Goal: Information Seeking & Learning: Learn about a topic

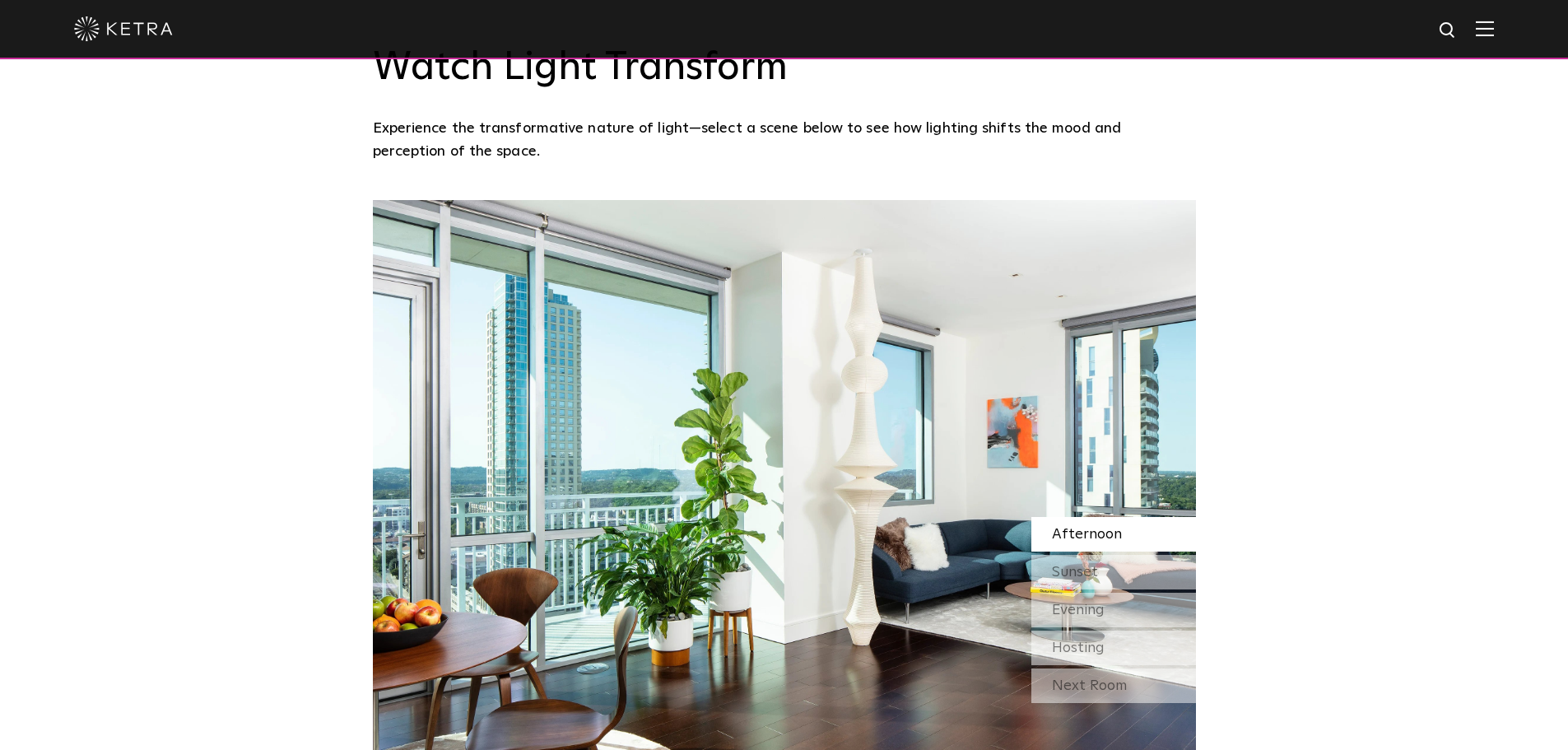
scroll to position [1399, 0]
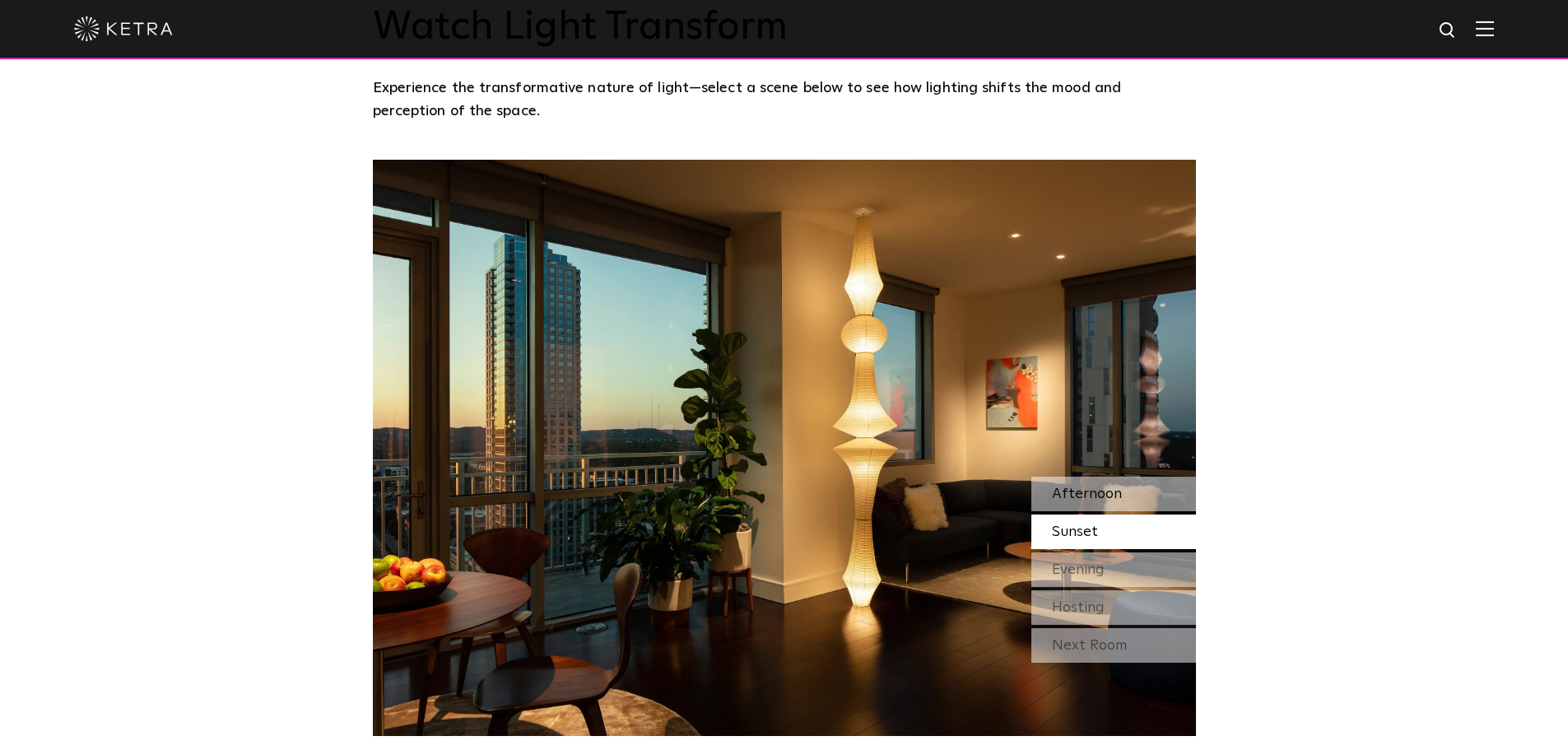
click at [1120, 493] on div "Afternoon" at bounding box center [1114, 493] width 165 height 35
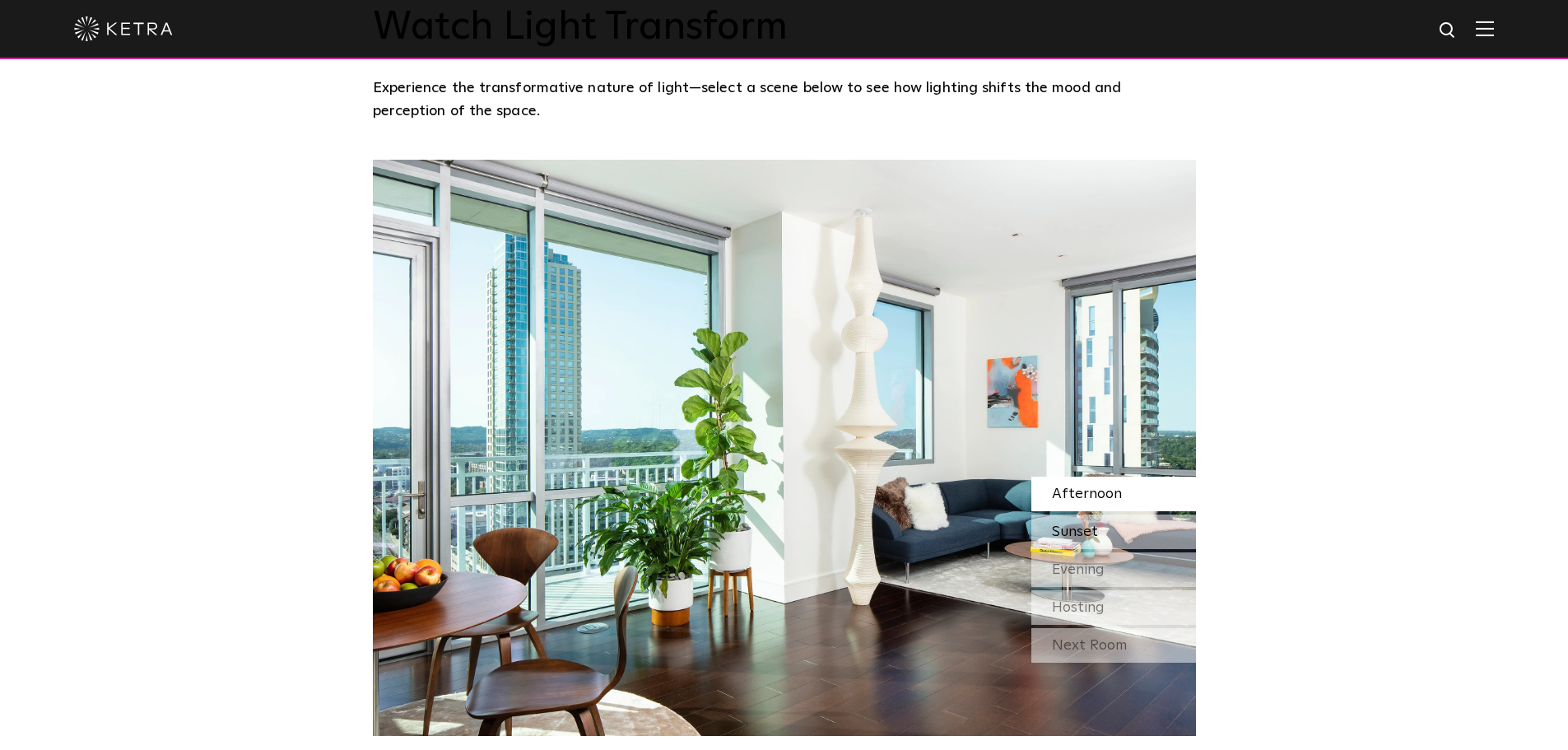
click at [1111, 526] on div "Sunset" at bounding box center [1114, 532] width 165 height 35
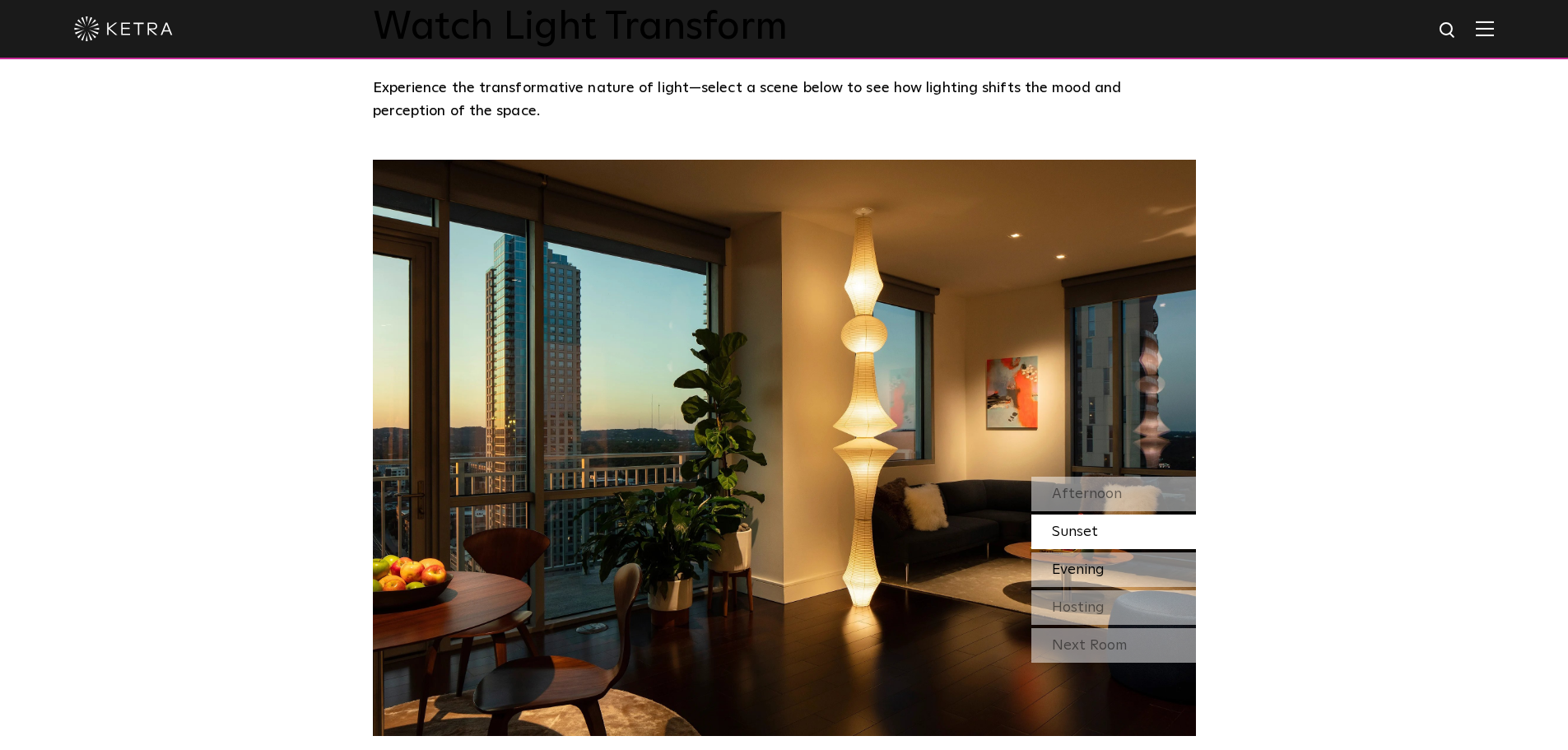
click at [1101, 562] on span "Evening" at bounding box center [1078, 569] width 53 height 15
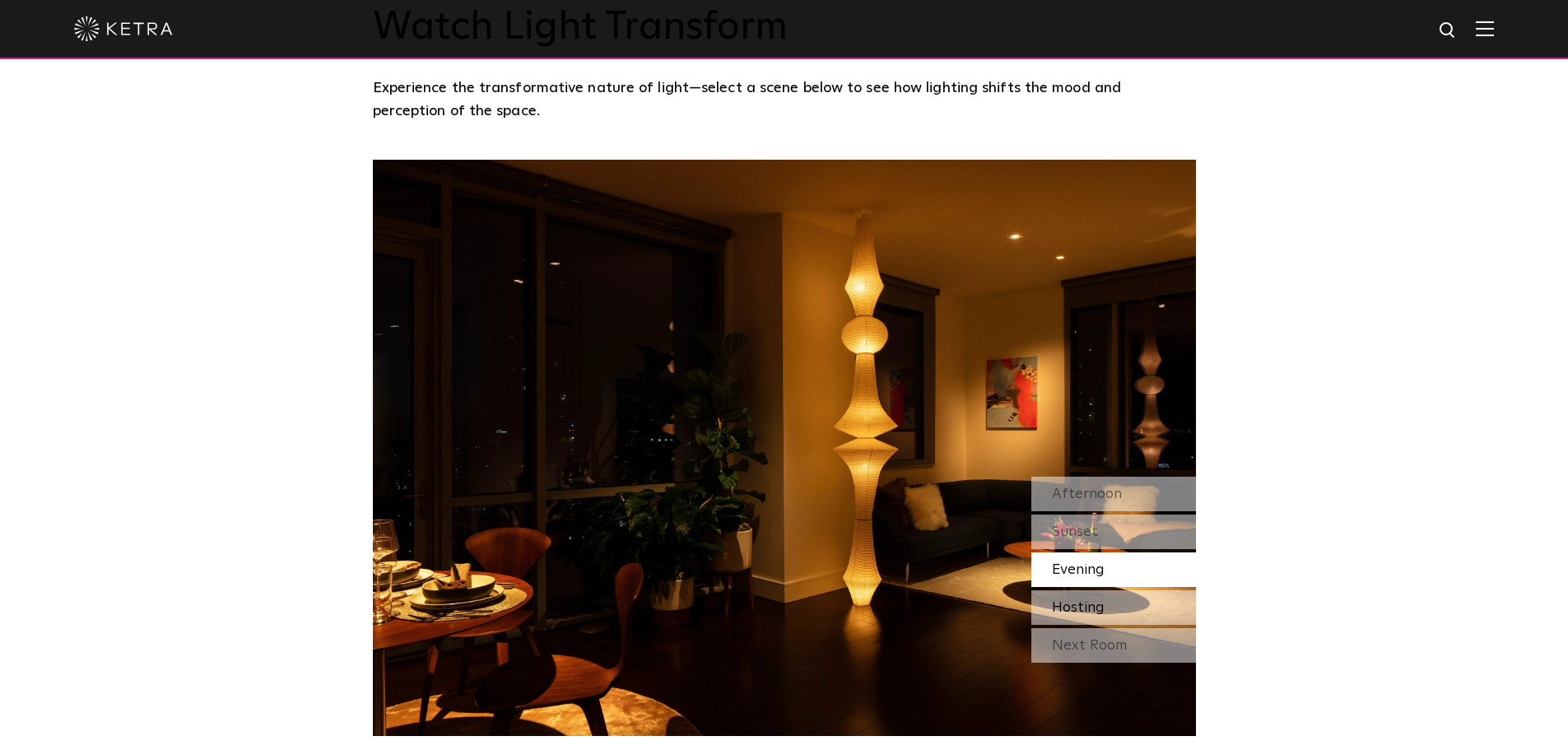
click at [1102, 603] on span "Hosting" at bounding box center [1078, 607] width 53 height 15
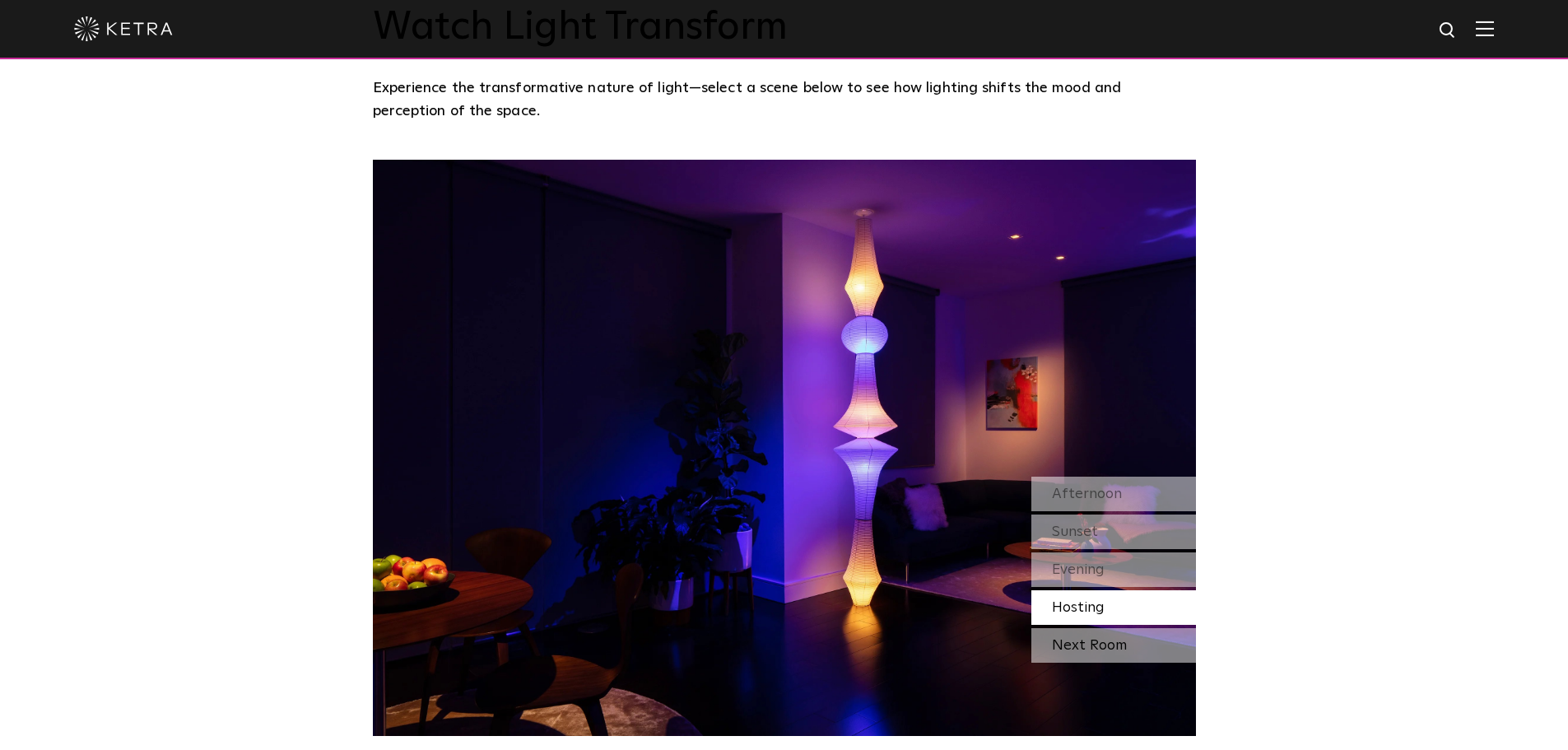
click at [1103, 649] on div "Next Room" at bounding box center [1114, 645] width 165 height 35
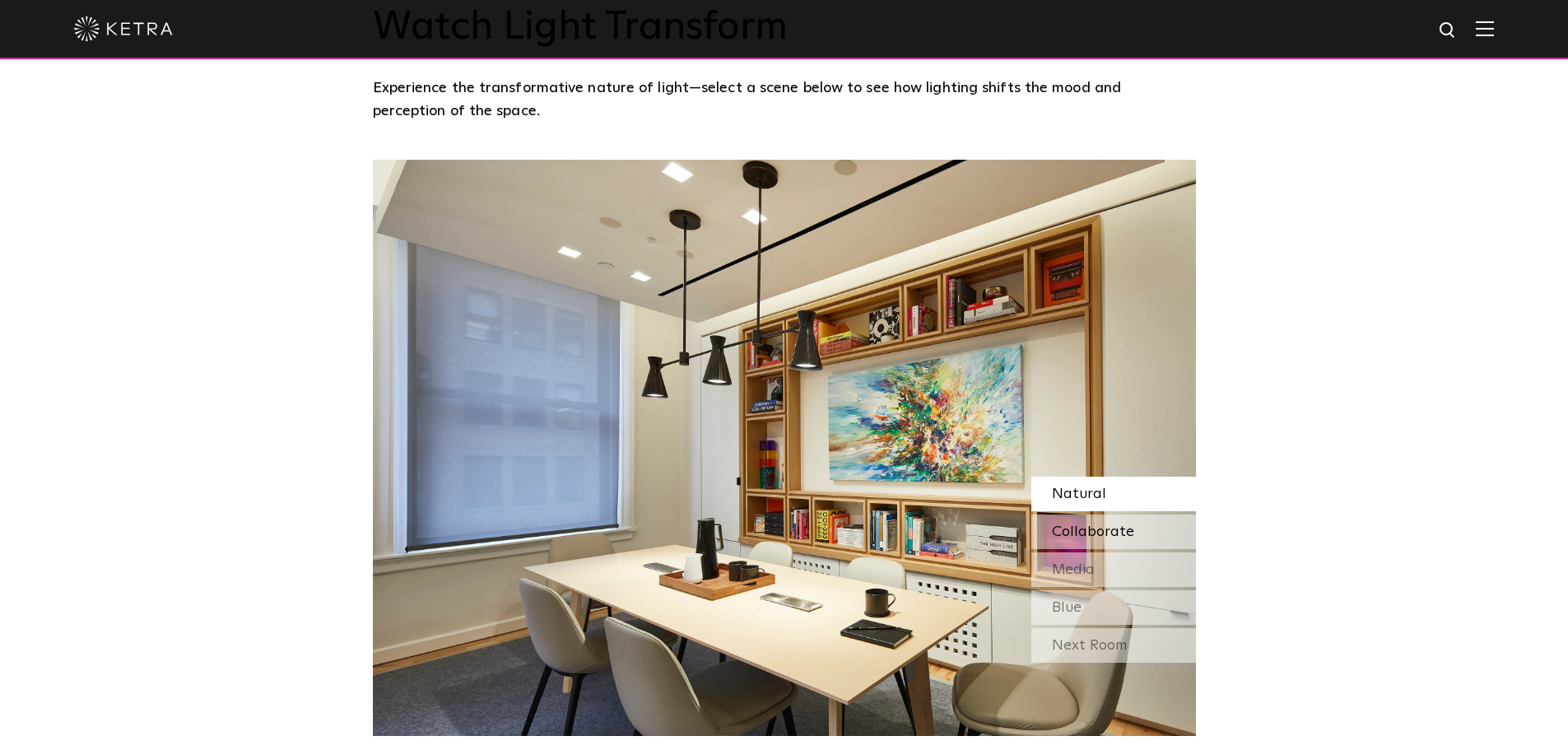
click at [1114, 532] on span "Collaborate" at bounding box center [1093, 531] width 82 height 15
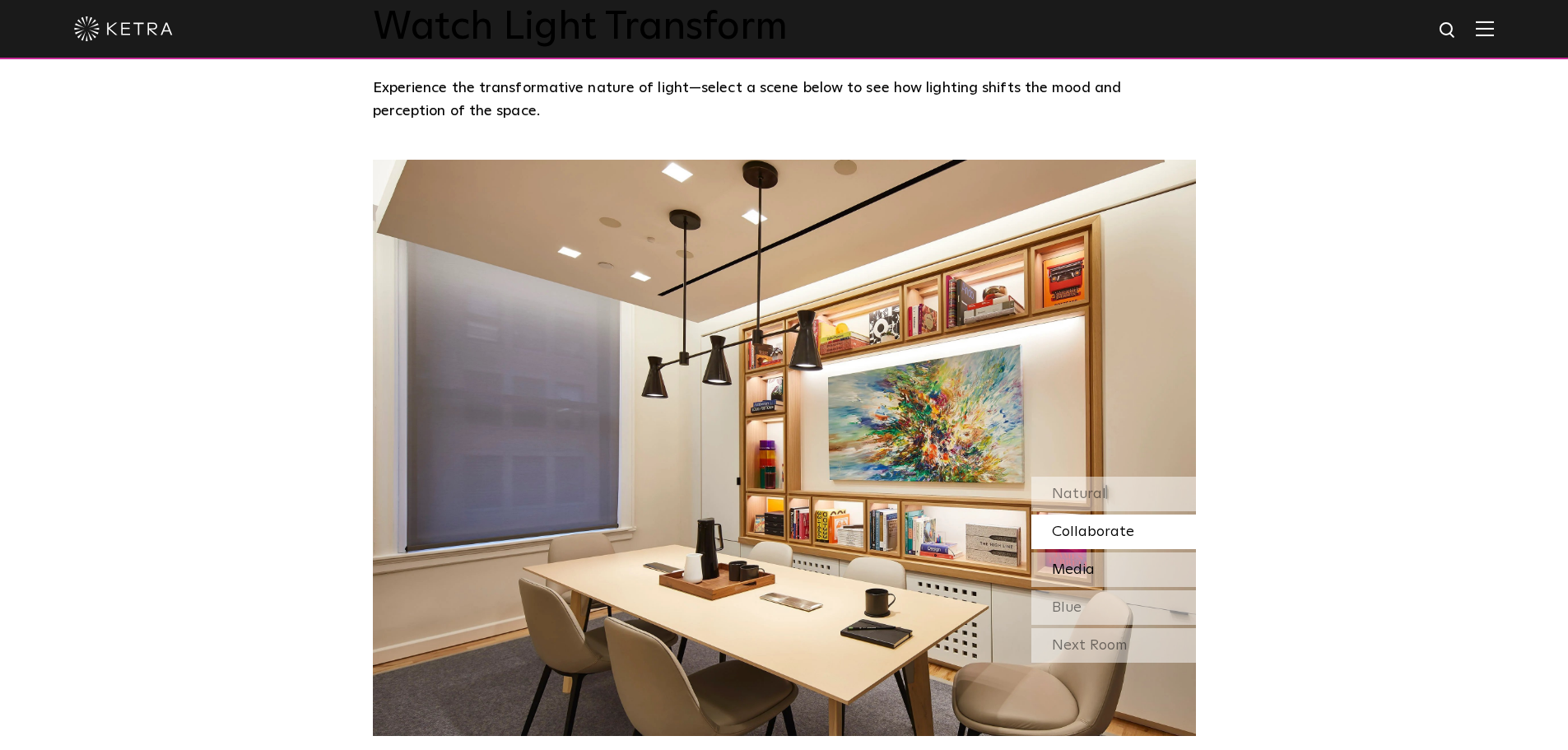
click at [1099, 577] on div "Media" at bounding box center [1114, 570] width 165 height 35
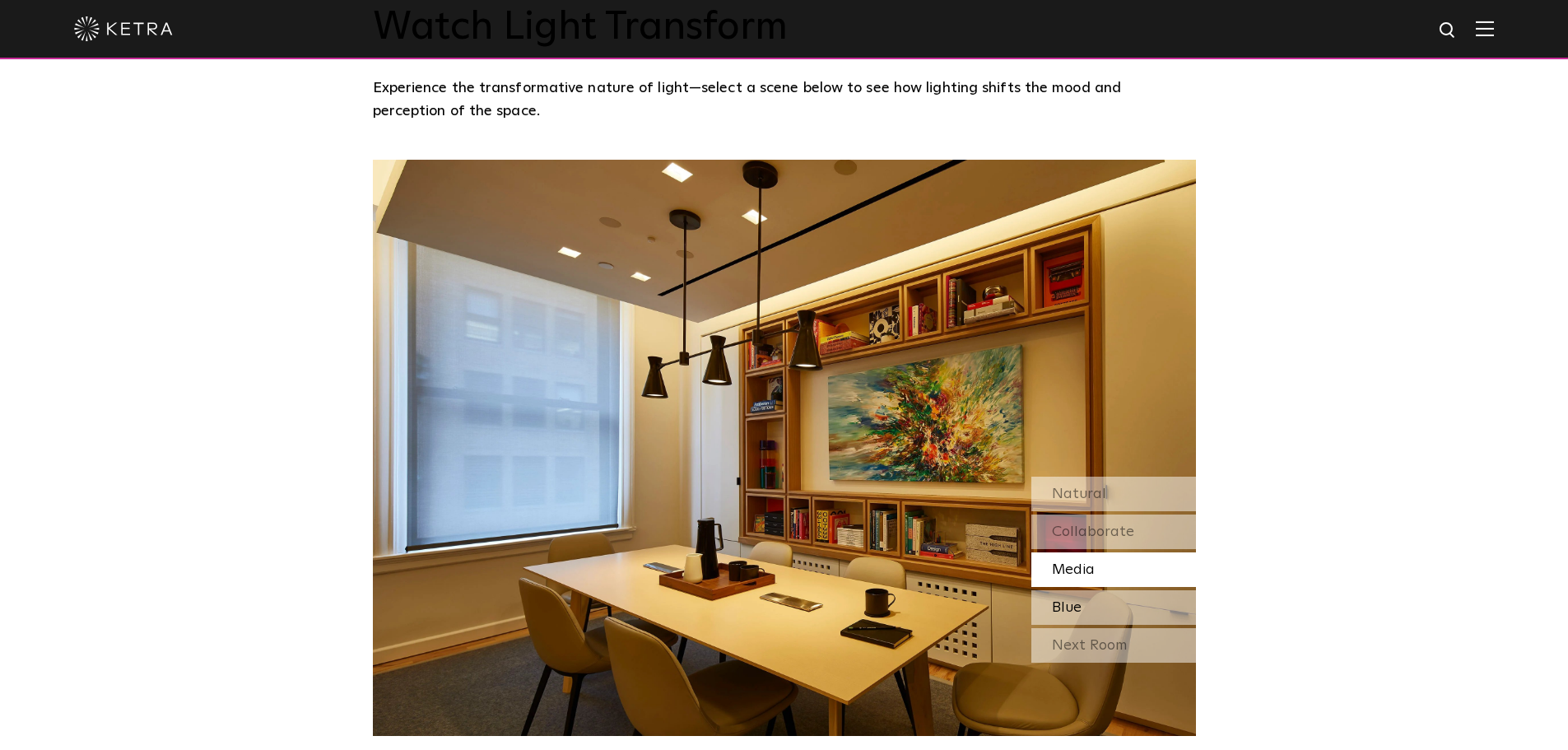
click at [1095, 610] on div "Blue" at bounding box center [1114, 607] width 165 height 35
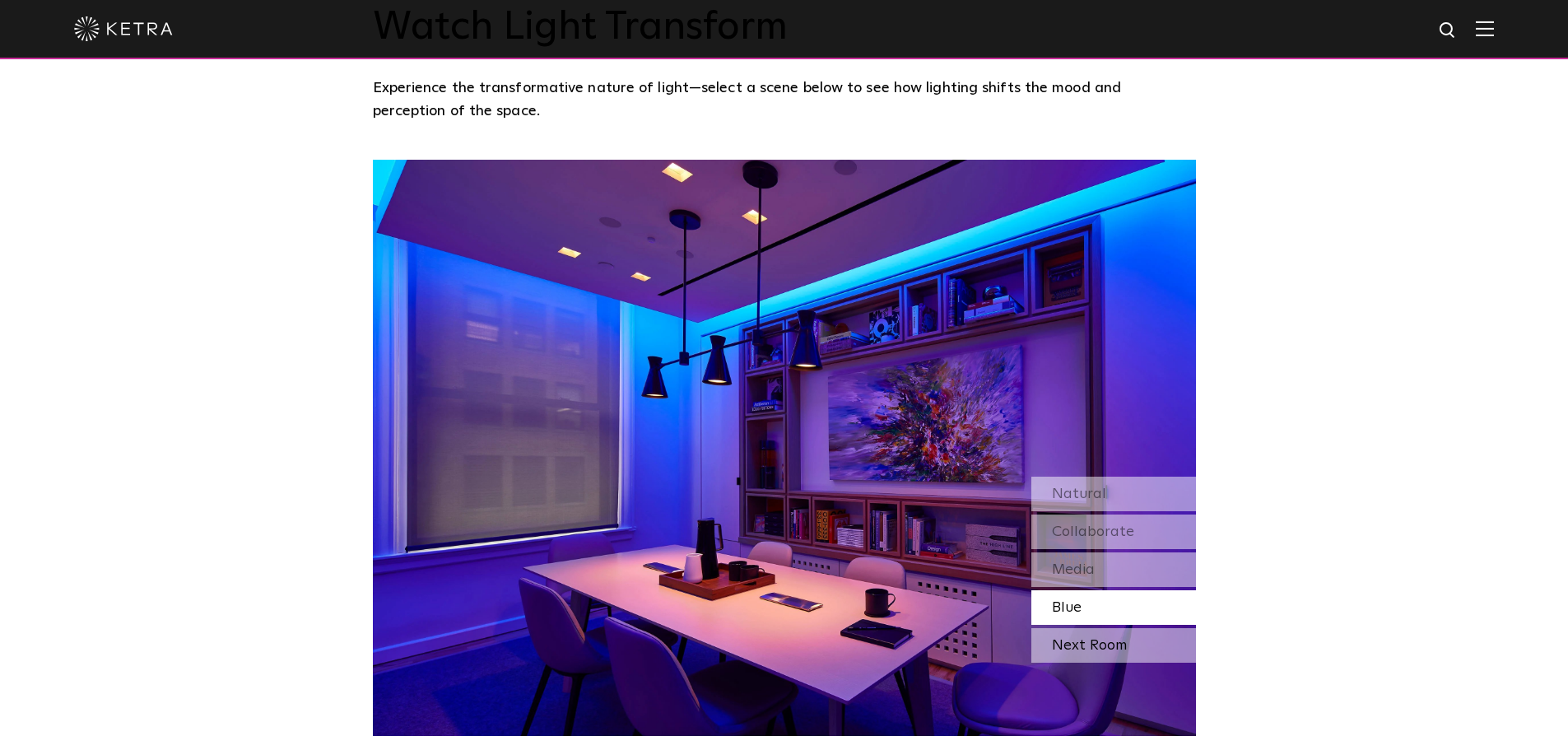
click at [1090, 639] on div "Next Room" at bounding box center [1114, 645] width 165 height 35
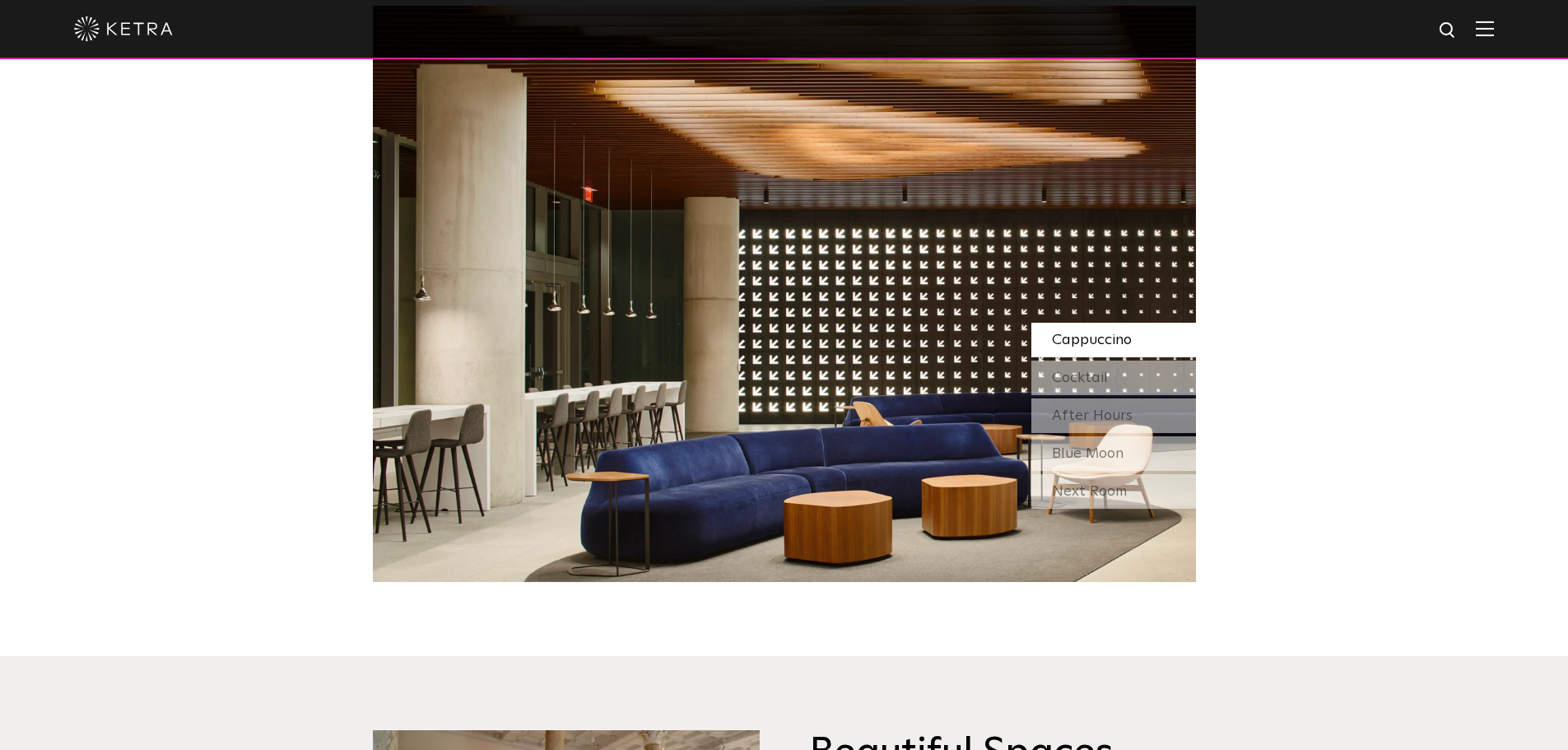
scroll to position [1563, 0]
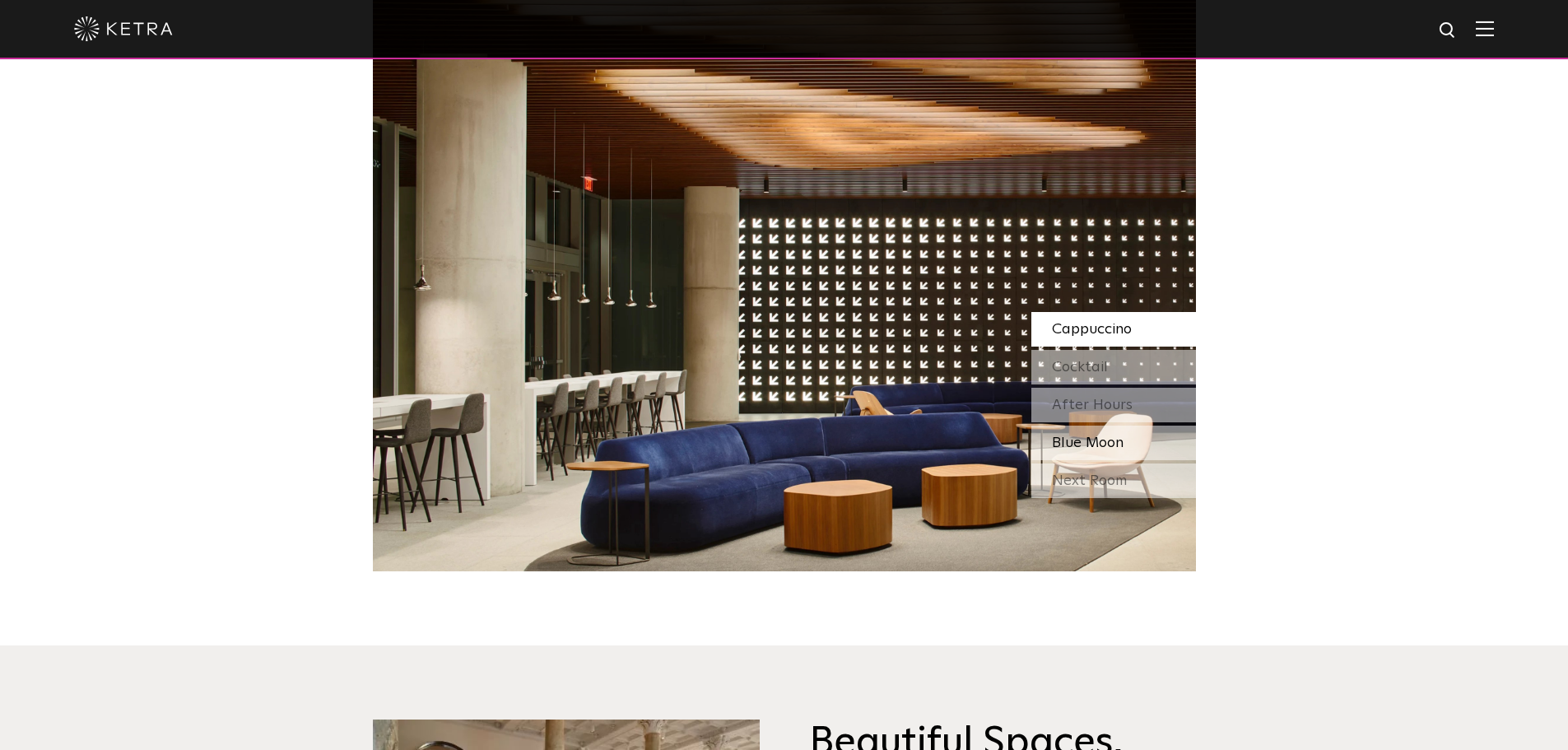
click at [1105, 447] on span "Blue Moon" at bounding box center [1088, 442] width 72 height 15
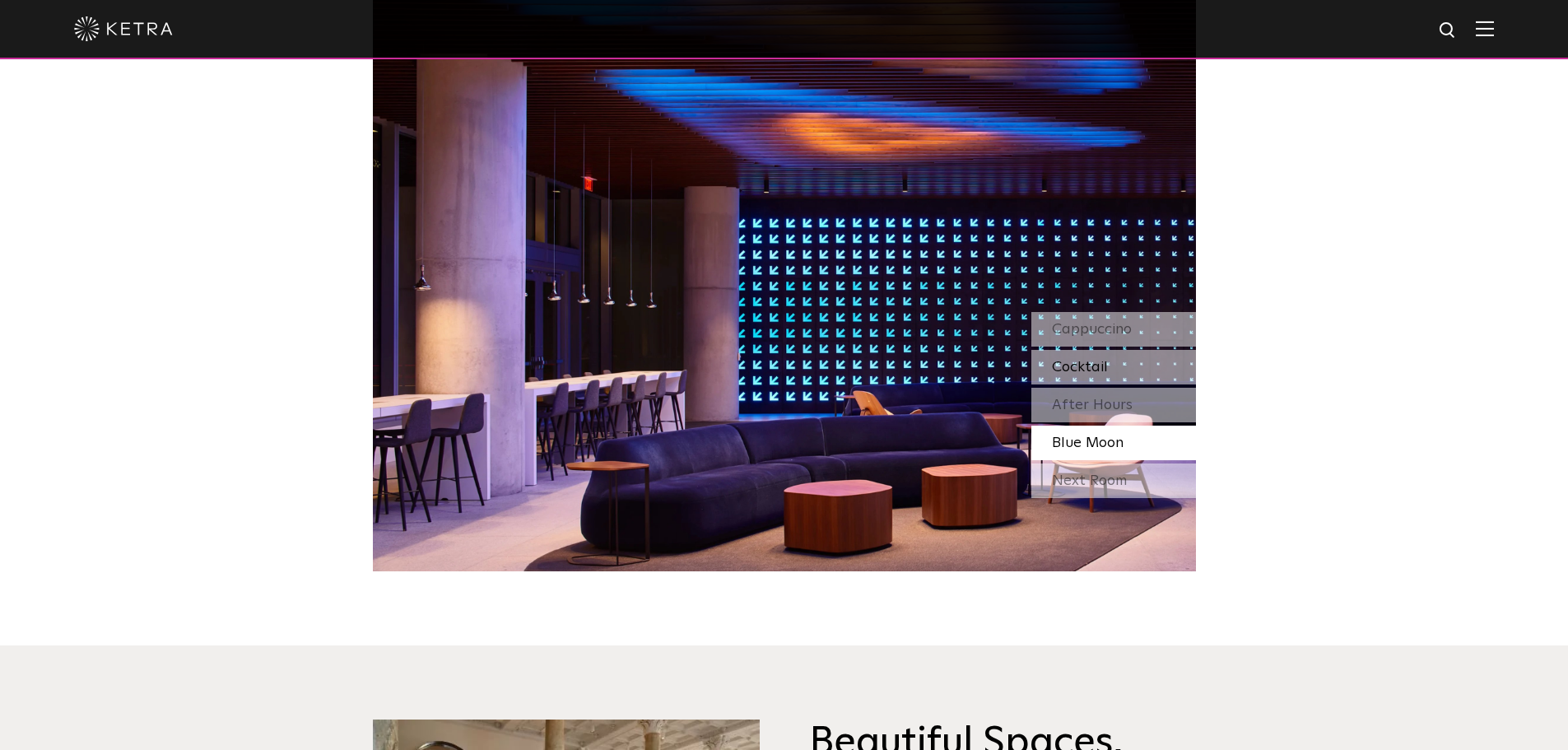
click at [1113, 363] on div "Cocktail" at bounding box center [1114, 367] width 165 height 35
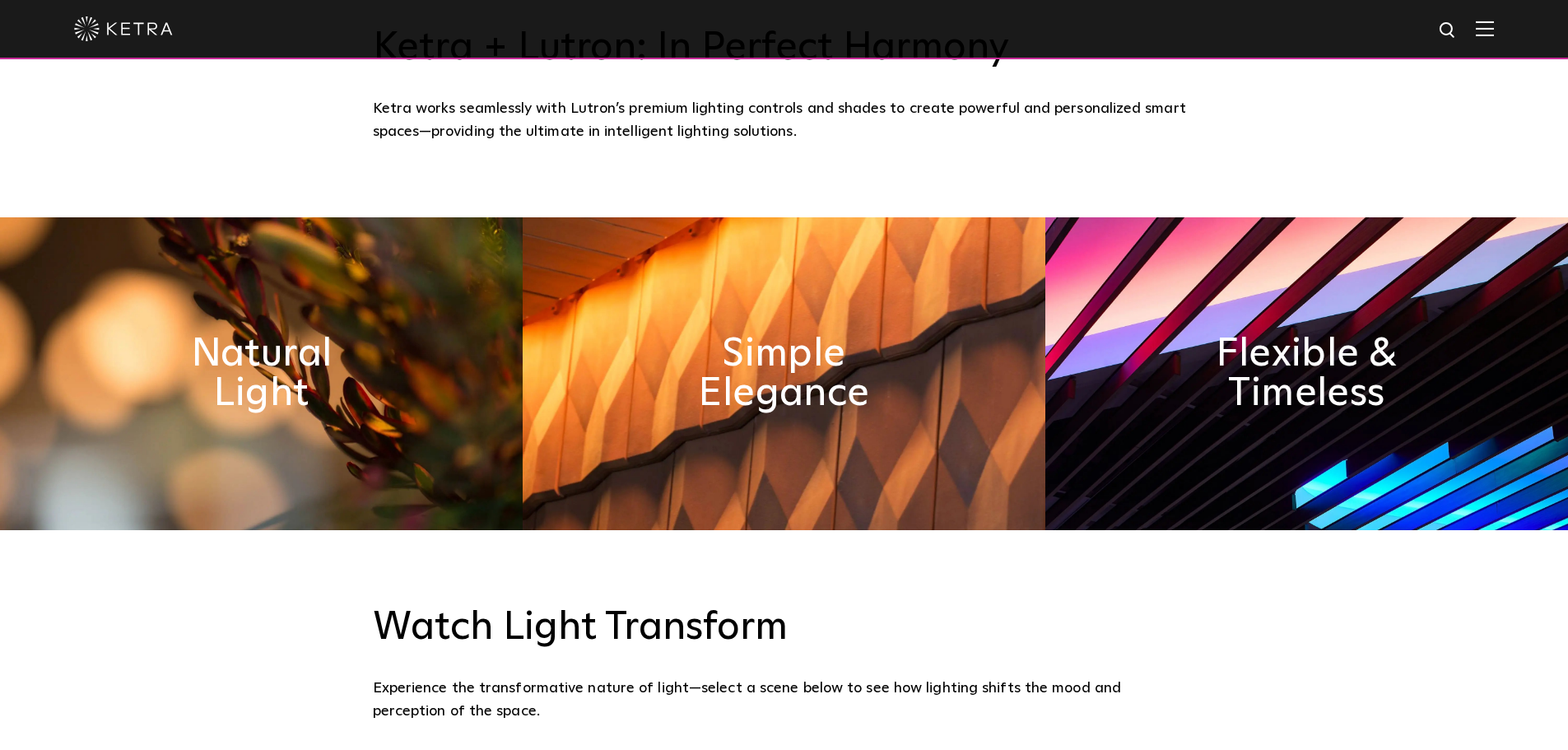
scroll to position [905, 0]
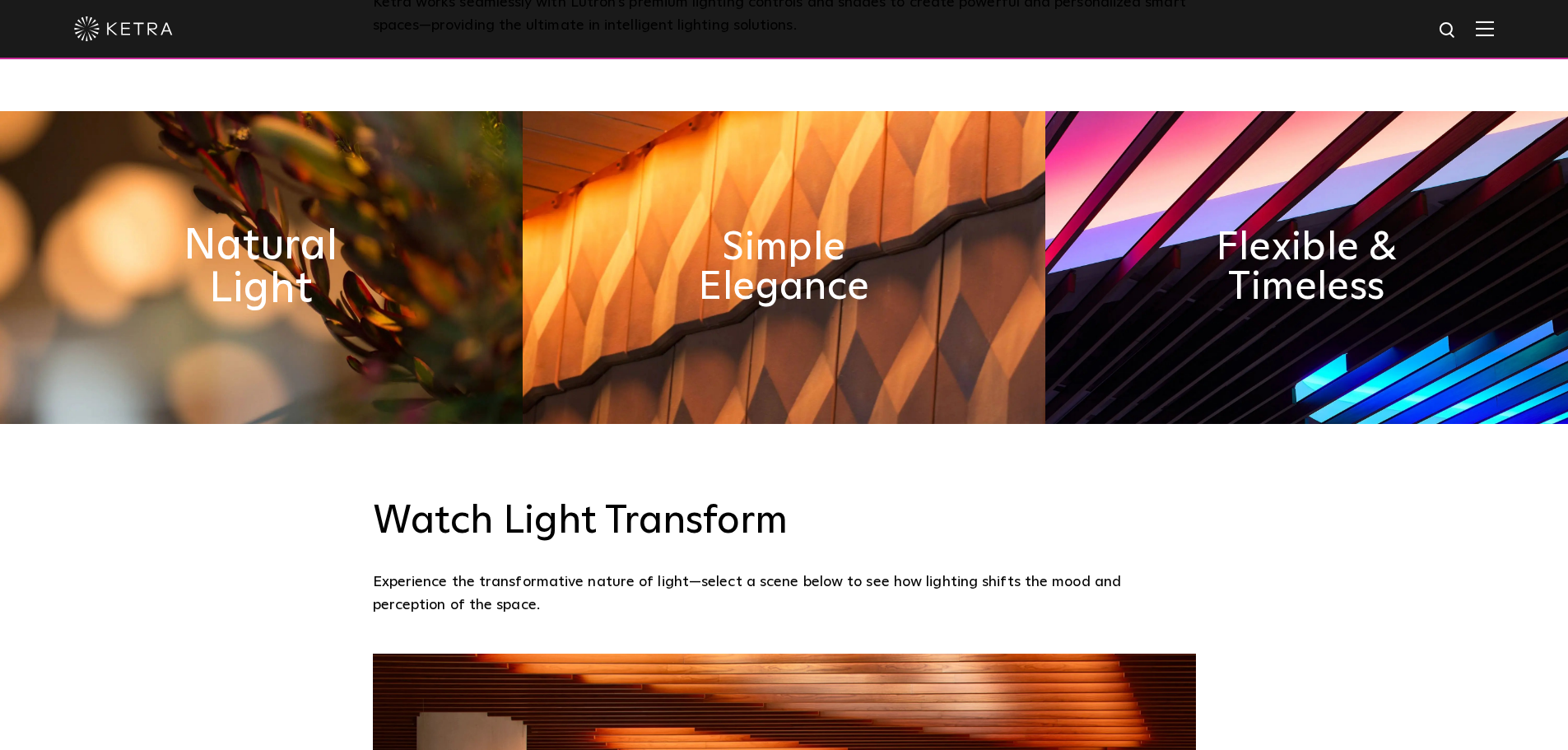
click at [265, 284] on h2 "Natural Light" at bounding box center [261, 268] width 269 height 87
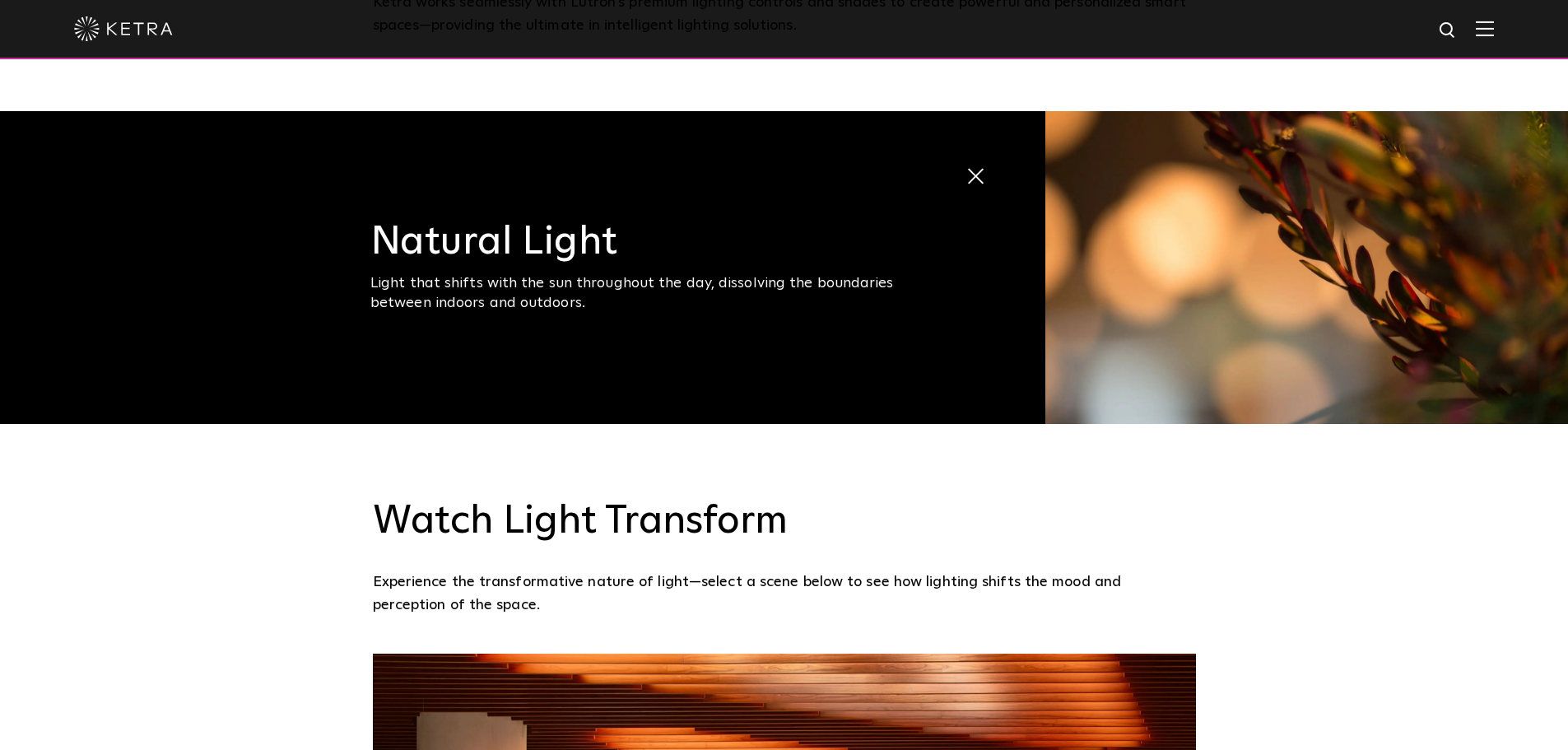
click at [1232, 210] on img at bounding box center [1306, 267] width 523 height 313
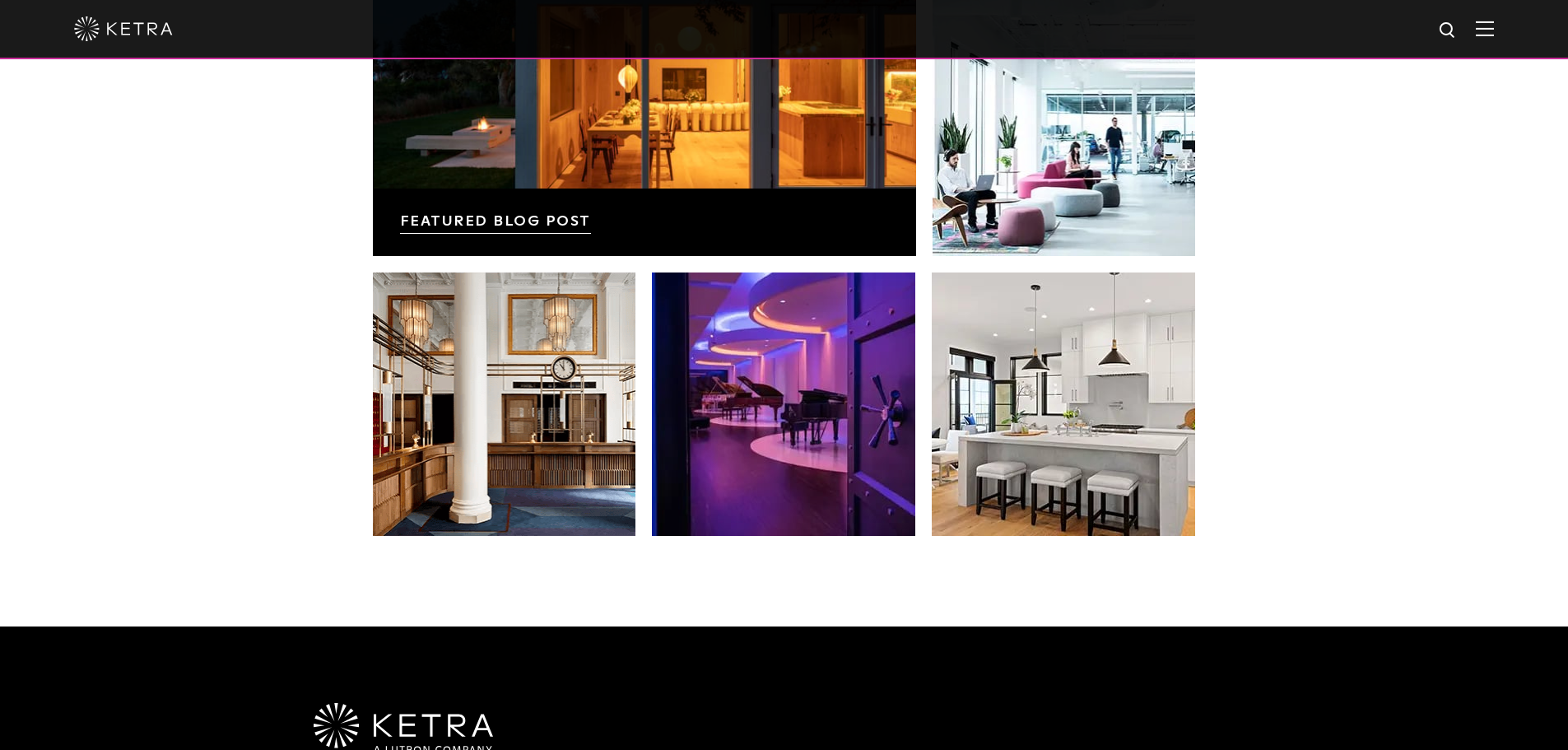
scroll to position [3291, 0]
